Goal: Task Accomplishment & Management: Manage account settings

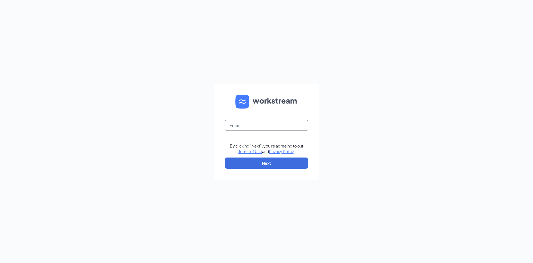
click at [259, 119] on input "text" at bounding box center [266, 124] width 83 height 11
click at [300, 125] on input "[EMAIL_ADDRESS][DOMAIN_NAME]" at bounding box center [266, 124] width 83 height 11
type input "[PERSON_NAME][EMAIL_ADDRESS][DOMAIN_NAME]"
click at [255, 166] on button "Next" at bounding box center [266, 162] width 83 height 11
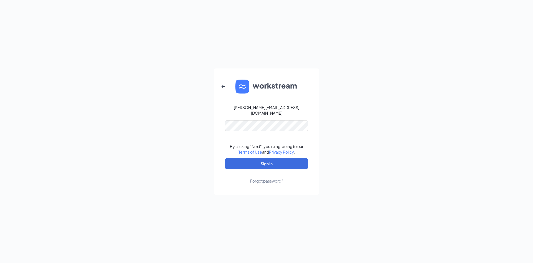
click at [244, 127] on form "[PERSON_NAME][EMAIL_ADDRESS][DOMAIN_NAME] By clicking "Next", you're agreeing t…" at bounding box center [267, 131] width 106 height 126
click at [263, 166] on button "Sign In" at bounding box center [266, 163] width 83 height 11
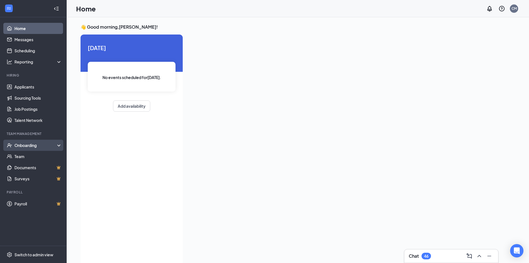
click at [31, 147] on div "Onboarding" at bounding box center [35, 145] width 43 height 6
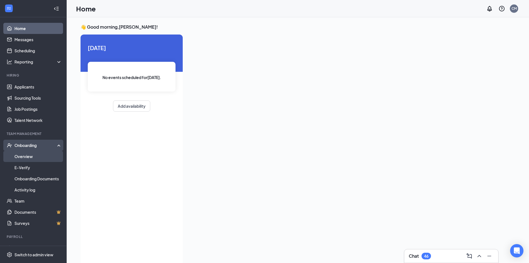
click at [36, 157] on link "Overview" at bounding box center [38, 156] width 48 height 11
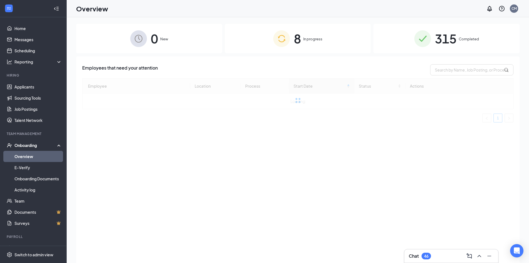
click at [465, 46] on div "315 Completed" at bounding box center [447, 38] width 146 height 29
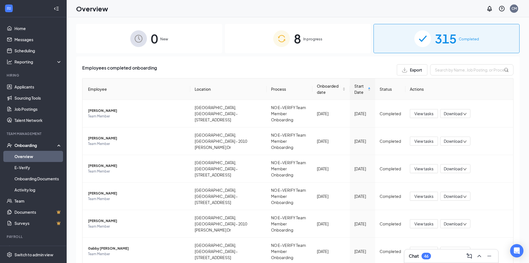
click at [334, 49] on div "8 In progress" at bounding box center [298, 38] width 146 height 29
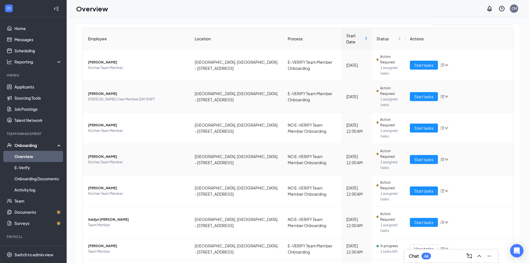
scroll to position [56, 0]
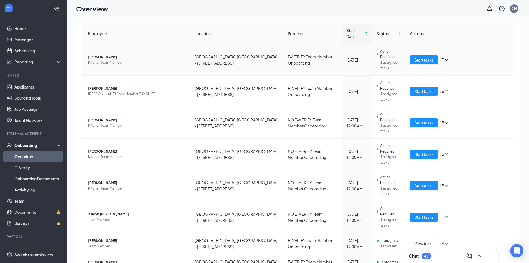
drag, startPoint x: 137, startPoint y: 40, endPoint x: 137, endPoint y: 45, distance: 4.5
click at [137, 44] on td "Takayda M Pai Kitchen Team Member" at bounding box center [137, 59] width 108 height 31
click at [131, 60] on span "Kitchen Team Member" at bounding box center [137, 63] width 98 height 6
